Goal: Task Accomplishment & Management: Use online tool/utility

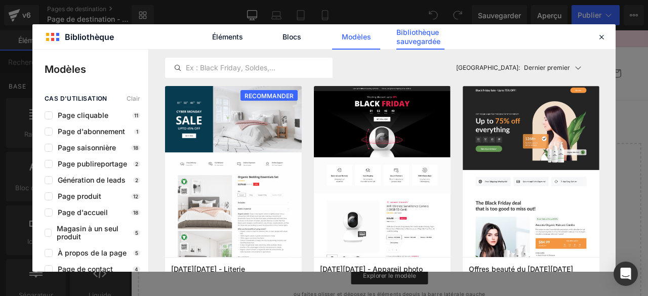
click at [414, 32] on font "Bibliothèque sauvegardée" at bounding box center [418, 37] width 44 height 18
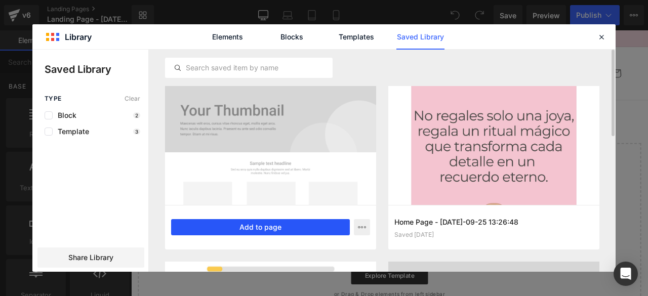
click at [277, 226] on button "Add to page" at bounding box center [260, 227] width 179 height 16
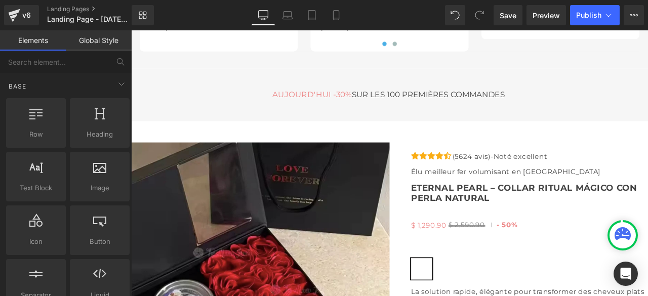
scroll to position [3543, 0]
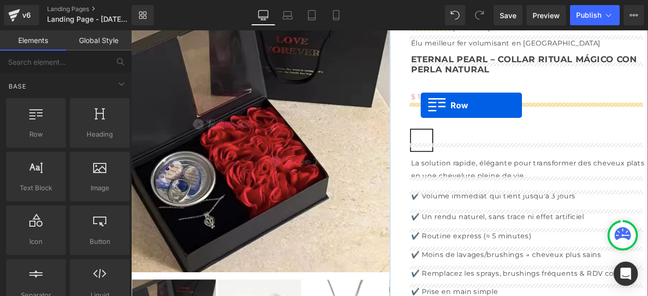
drag, startPoint x: 165, startPoint y: 156, endPoint x: 474, endPoint y: 119, distance: 311.0
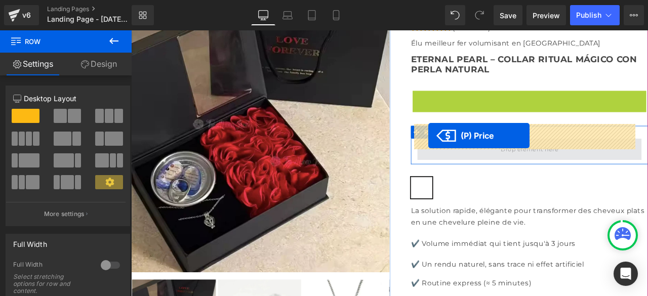
drag, startPoint x: 455, startPoint y: 93, endPoint x: 483, endPoint y: 157, distance: 70.2
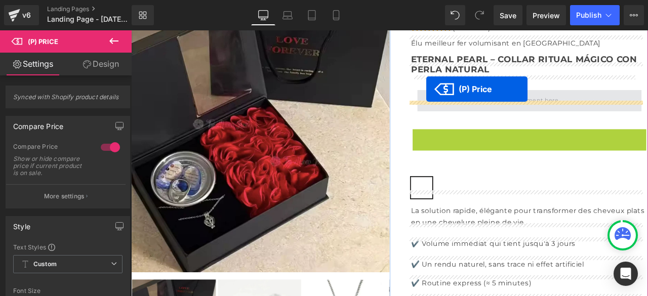
drag, startPoint x: 454, startPoint y: 137, endPoint x: 481, endPoint y: 100, distance: 46.1
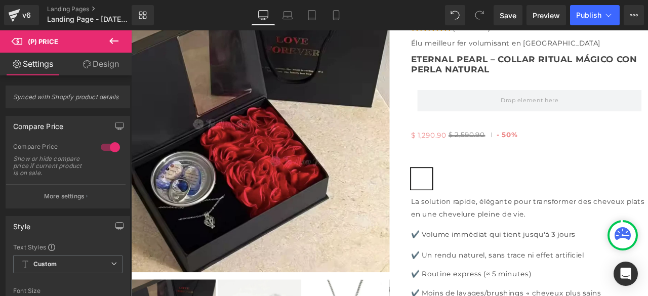
click at [112, 35] on icon at bounding box center [114, 41] width 12 height 12
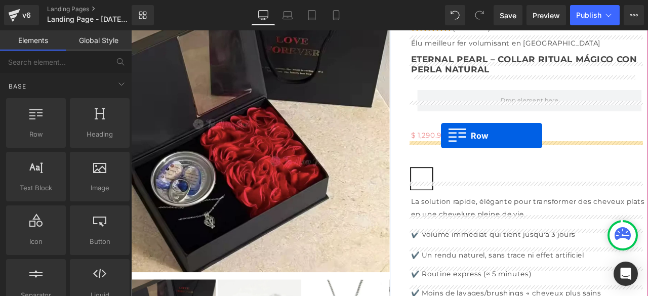
drag, startPoint x: 164, startPoint y: 151, endPoint x: 498, endPoint y: 155, distance: 334.0
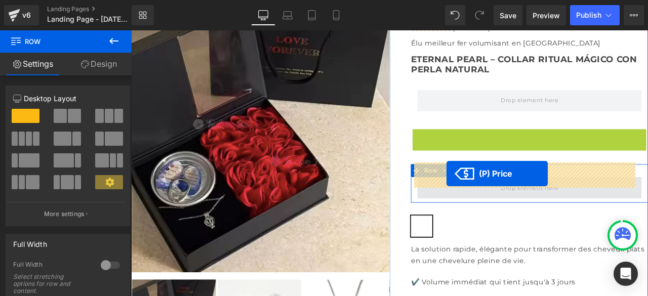
drag, startPoint x: 455, startPoint y: 137, endPoint x: 505, endPoint y: 200, distance: 80.1
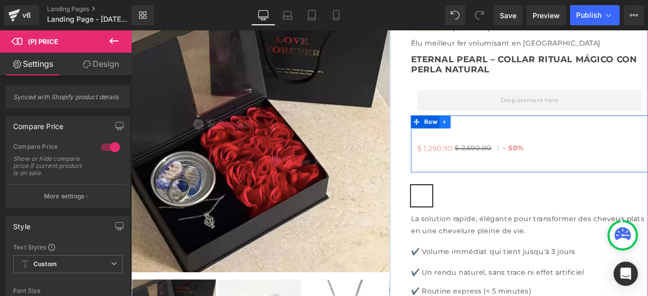
click at [500, 135] on icon at bounding box center [503, 139] width 7 height 8
click at [500, 136] on icon at bounding box center [503, 139] width 7 height 7
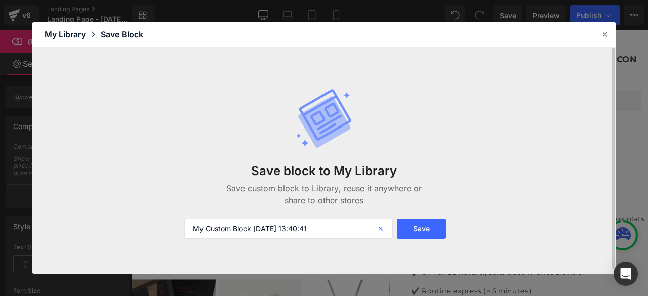
click at [382, 228] on icon at bounding box center [381, 229] width 22 height 20
click at [366, 230] on input "text" at bounding box center [288, 229] width 209 height 20
type input "PRIX PRICE"
click at [421, 231] on button "Save" at bounding box center [421, 229] width 49 height 20
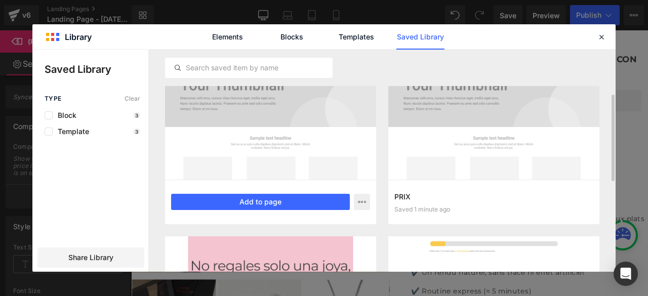
scroll to position [76, 0]
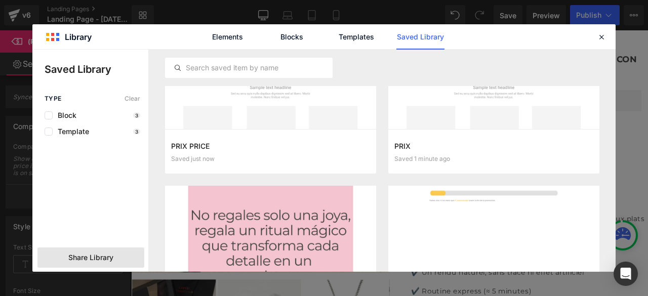
click at [115, 259] on div "Share Library" at bounding box center [90, 257] width 107 height 20
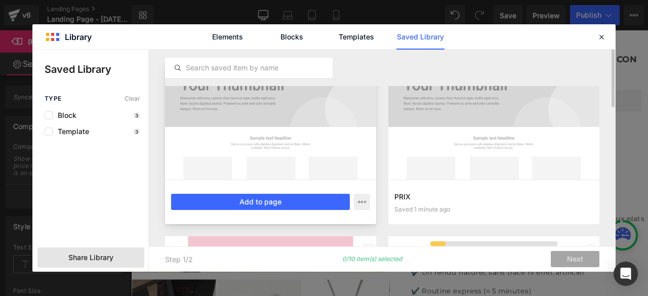
scroll to position [0, 0]
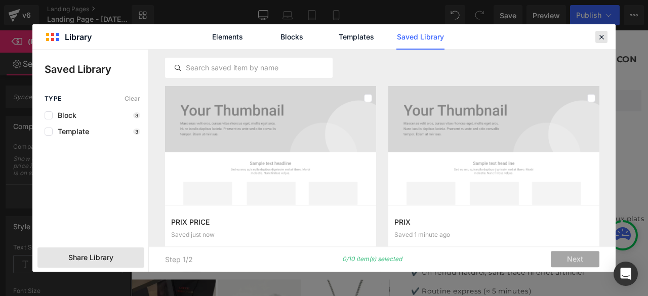
click at [602, 36] on icon at bounding box center [601, 36] width 9 height 9
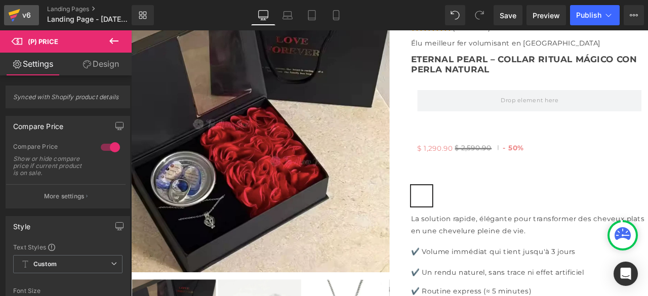
drag, startPoint x: 282, startPoint y: 39, endPoint x: 17, endPoint y: 16, distance: 266.7
click at [17, 16] on icon at bounding box center [14, 15] width 12 height 25
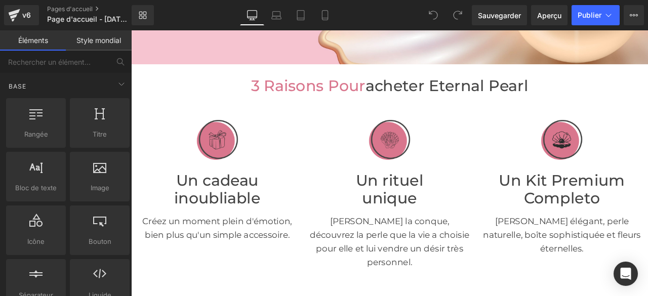
scroll to position [4194, 0]
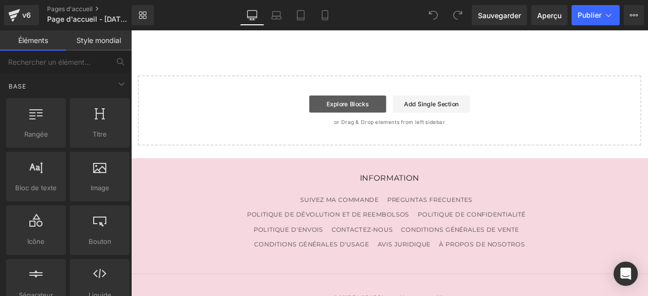
click at [378, 108] on link "Explore Blocks" at bounding box center [387, 118] width 91 height 20
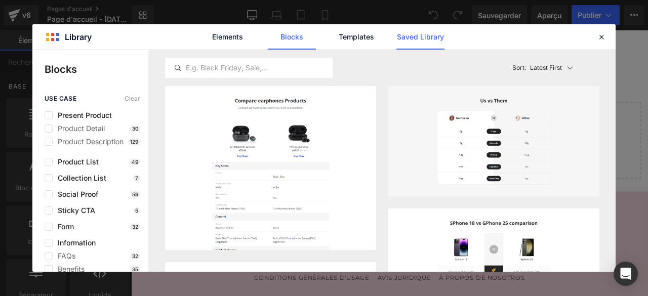
click at [415, 38] on link "Saved Library" at bounding box center [420, 36] width 48 height 25
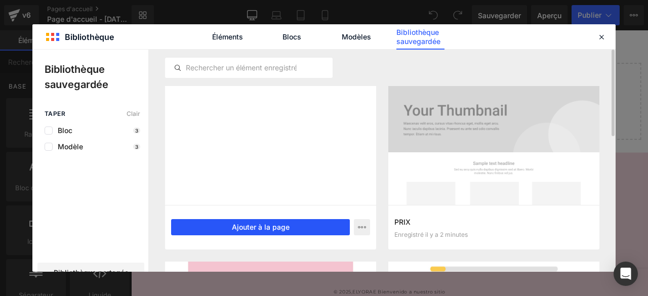
click at [258, 228] on font "Ajouter à la page" at bounding box center [261, 227] width 58 height 9
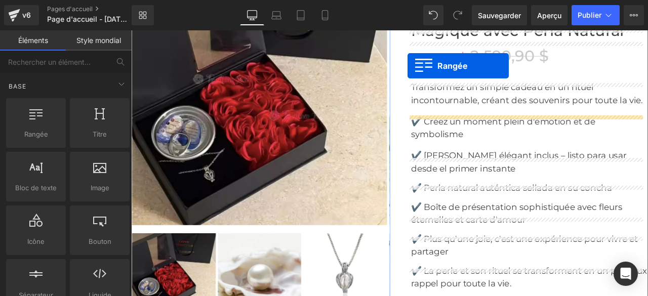
scroll to position [2877, 0]
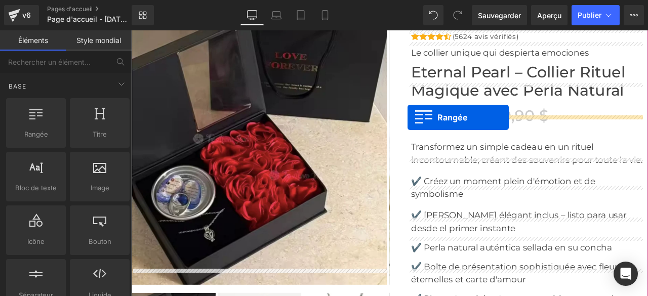
drag, startPoint x: 137, startPoint y: 172, endPoint x: 459, endPoint y: 134, distance: 323.6
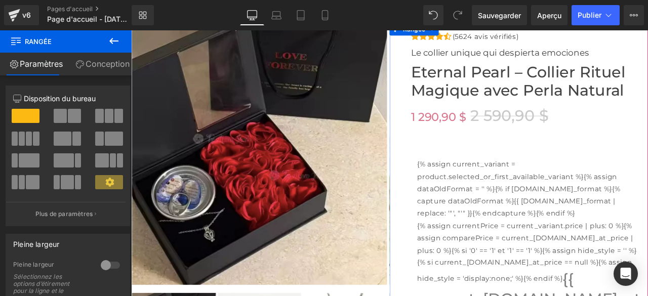
scroll to position [2827, 0]
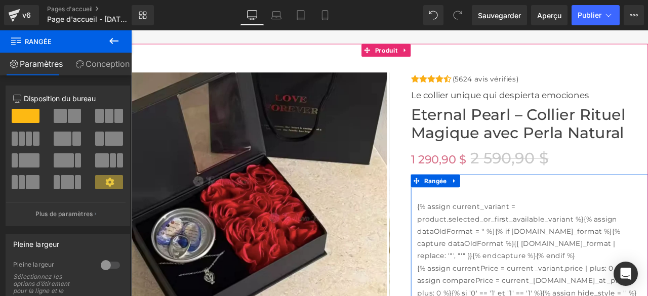
click at [507, 235] on font "{% assign current_variant = product.selected_or_first_available_variant %}{% as…" at bounding box center [590, 269] width 240 height 68
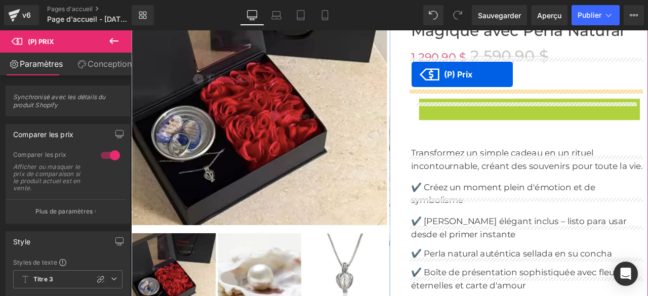
scroll to position [2897, 0]
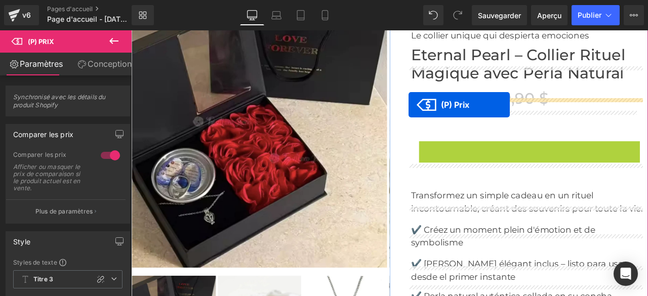
drag, startPoint x: 556, startPoint y: 269, endPoint x: 460, endPoint y: 118, distance: 179.1
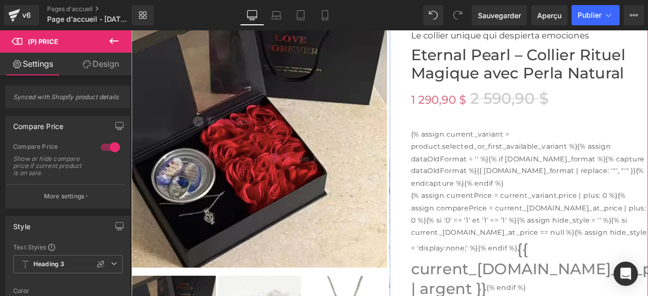
click at [507, 197] on font "{% assign current_variant = product.selected_or_first_available_variant %}{% as…" at bounding box center [601, 183] width 277 height 68
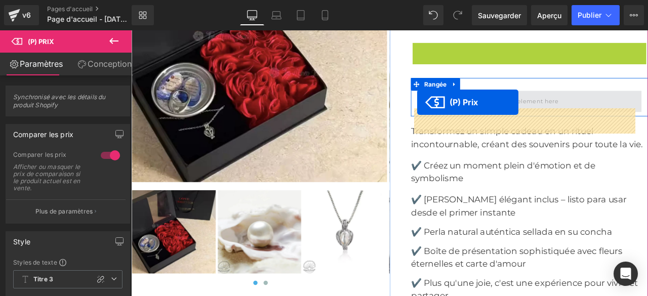
scroll to position [2958, 0]
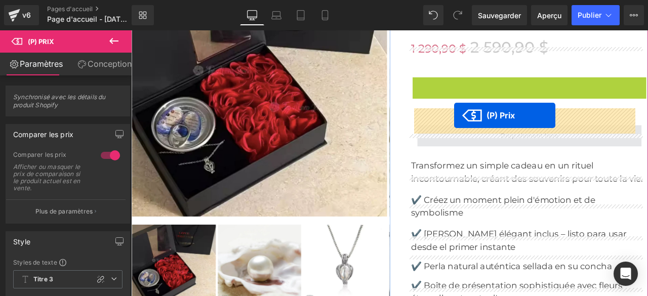
drag, startPoint x: 550, startPoint y: 181, endPoint x: 514, endPoint y: 131, distance: 62.1
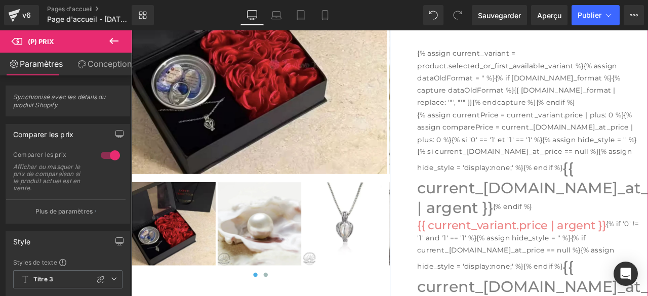
scroll to position [3161, 0]
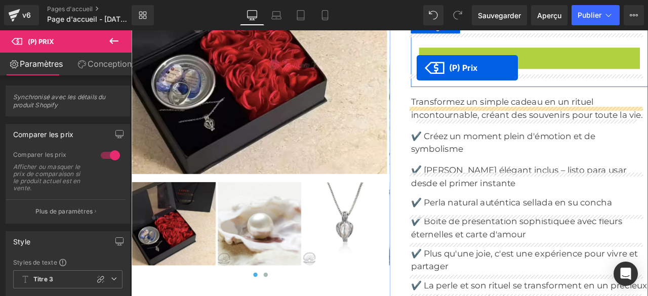
scroll to position [2887, 0]
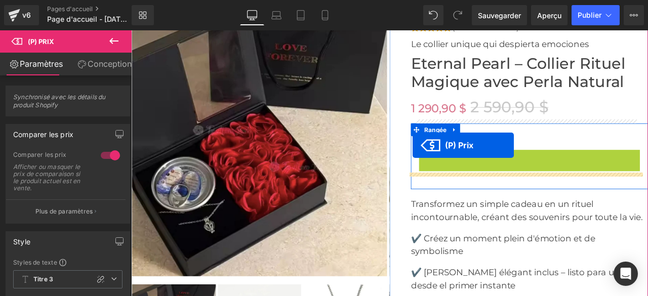
drag, startPoint x: 557, startPoint y: 289, endPoint x: 465, endPoint y: 167, distance: 154.0
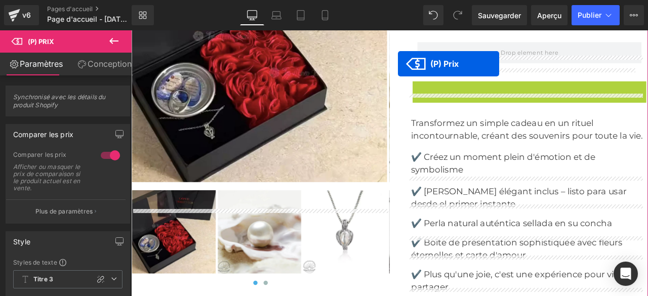
scroll to position [2928, 0]
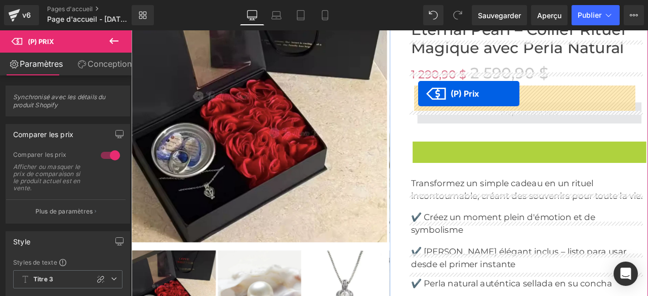
drag, startPoint x: 551, startPoint y: 234, endPoint x: 471, endPoint y: 105, distance: 151.6
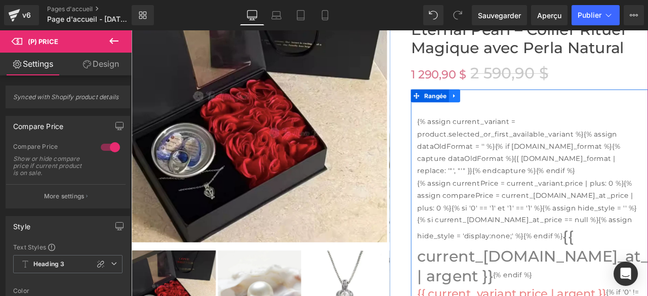
click at [511, 104] on icon at bounding box center [514, 108] width 7 height 8
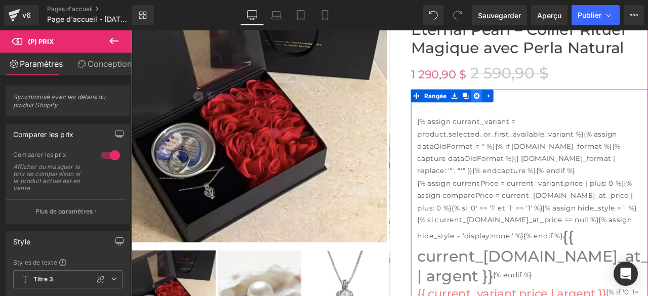
click at [537, 104] on icon at bounding box center [540, 107] width 7 height 7
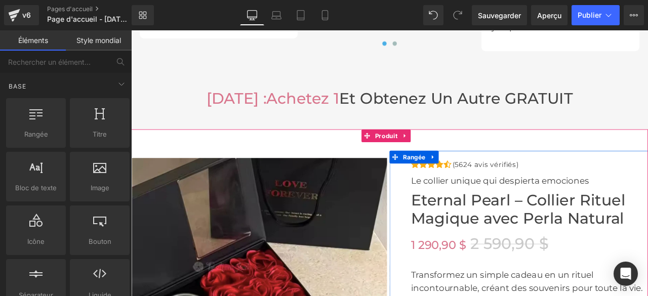
scroll to position [2827, 0]
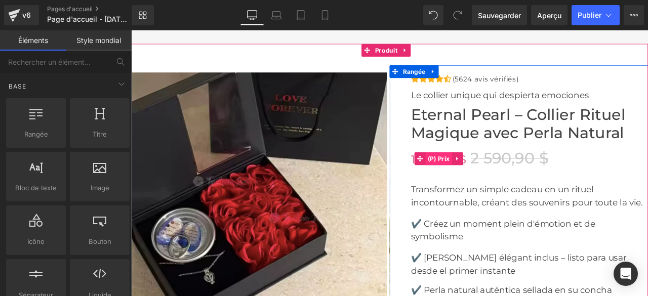
click at [494, 178] on font "(P) Prix" at bounding box center [495, 182] width 26 height 9
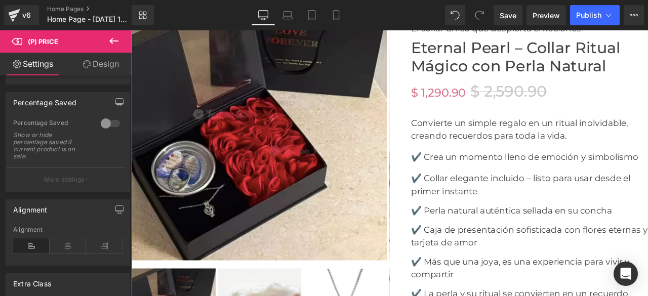
scroll to position [2764, 0]
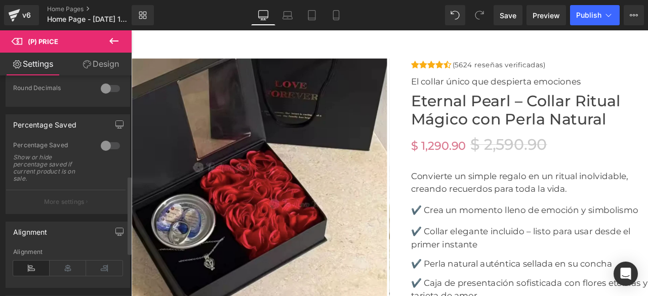
click at [112, 142] on div at bounding box center [110, 146] width 24 height 16
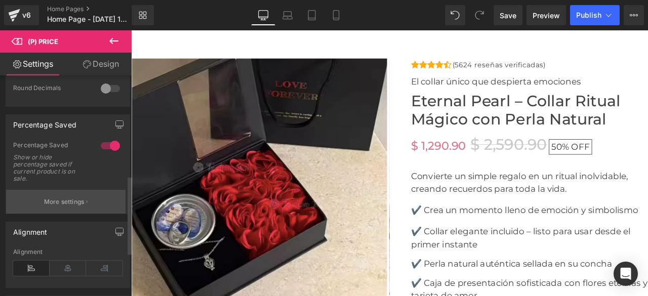
click at [83, 202] on p "More settings" at bounding box center [64, 201] width 40 height 9
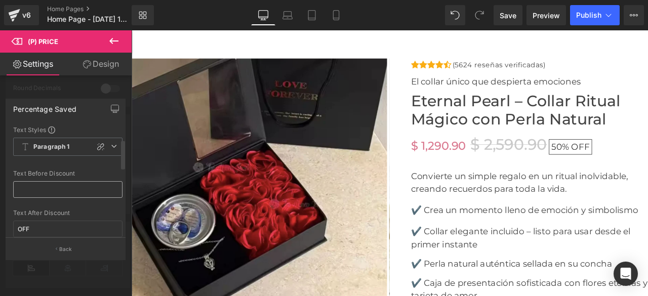
scroll to position [51, 0]
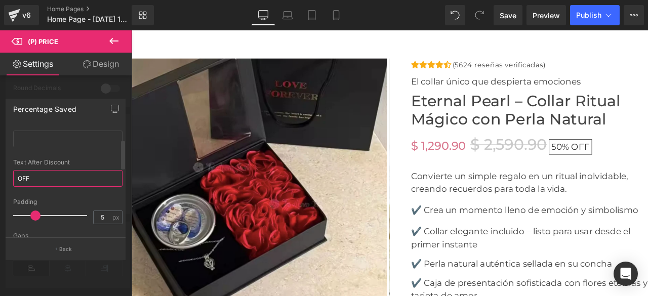
click at [74, 184] on input "OFF" at bounding box center [67, 178] width 109 height 17
type input "O"
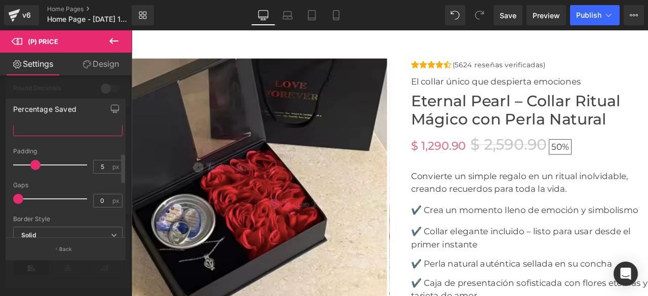
scroll to position [152, 0]
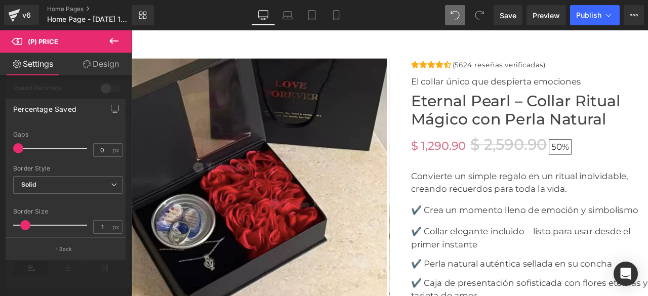
click at [455, 13] on icon at bounding box center [454, 15] width 9 height 9
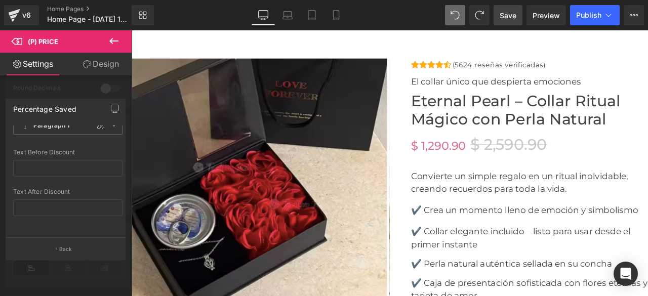
drag, startPoint x: 512, startPoint y: 17, endPoint x: 321, endPoint y: 134, distance: 224.2
click at [512, 17] on span "Save" at bounding box center [508, 15] width 17 height 11
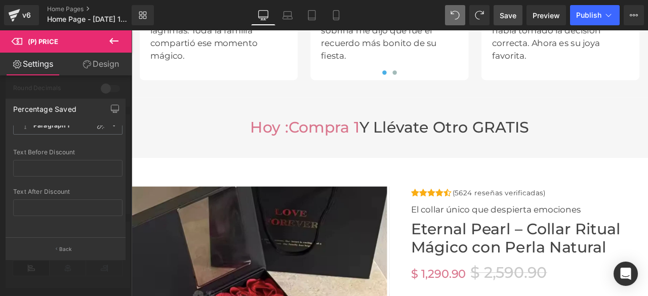
scroll to position [2561, 0]
